Goal: Task Accomplishment & Management: Use online tool/utility

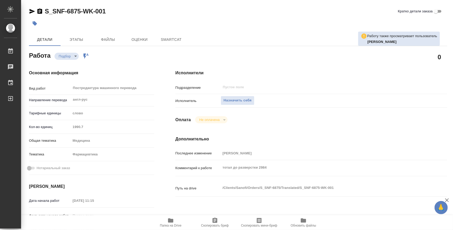
type textarea "x"
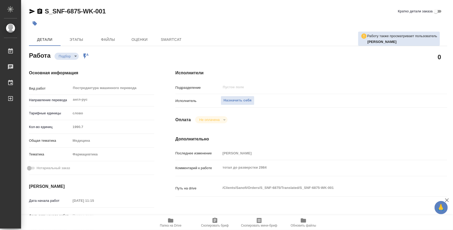
type textarea "x"
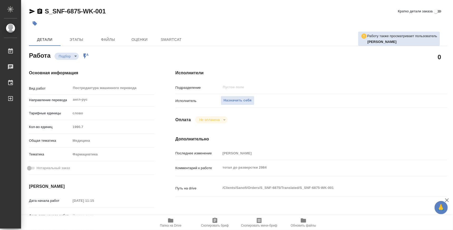
type textarea "x"
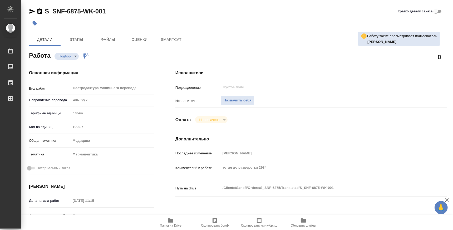
scroll to position [33, 0]
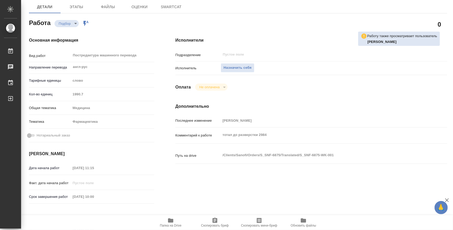
type textarea "x"
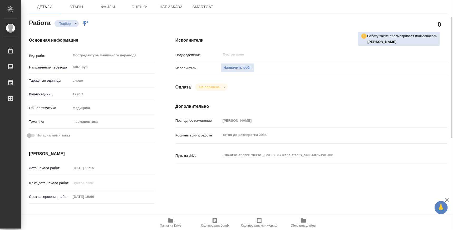
type textarea "x"
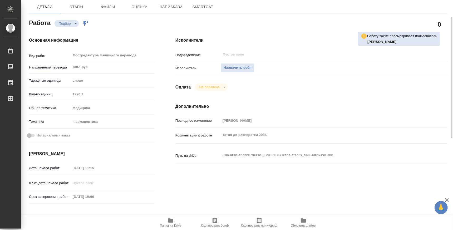
click at [173, 224] on span "Папка на Drive" at bounding box center [171, 226] width 22 height 4
type textarea "x"
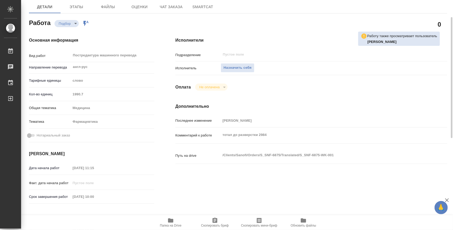
type textarea "x"
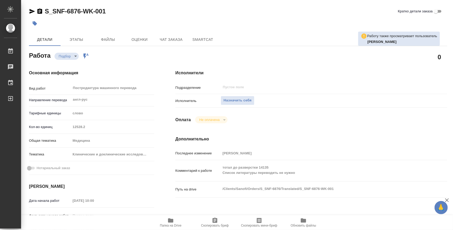
click at [169, 226] on span "Папка на Drive" at bounding box center [171, 226] width 22 height 4
type textarea "x"
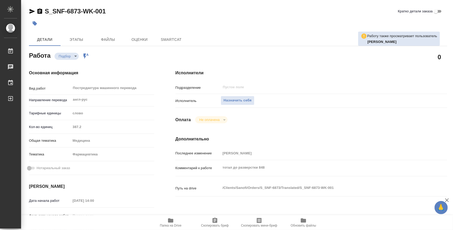
type textarea "x"
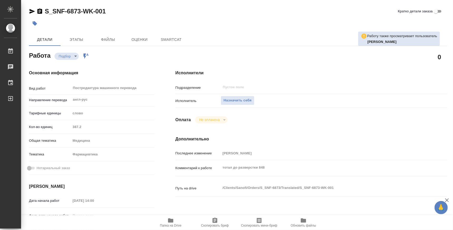
type textarea "x"
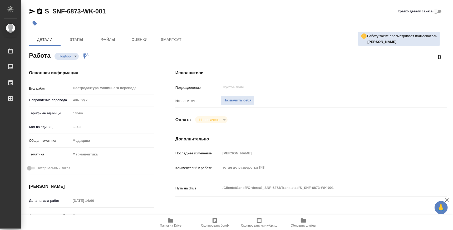
type textarea "x"
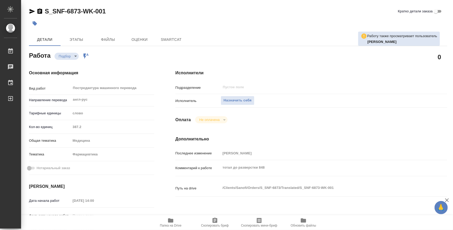
type textarea "x"
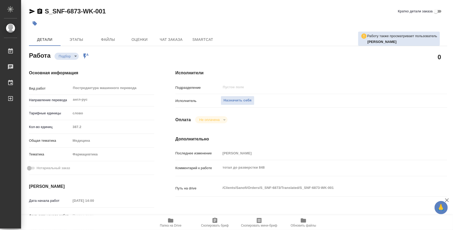
type textarea "x"
